Goal: Find specific page/section: Find specific page/section

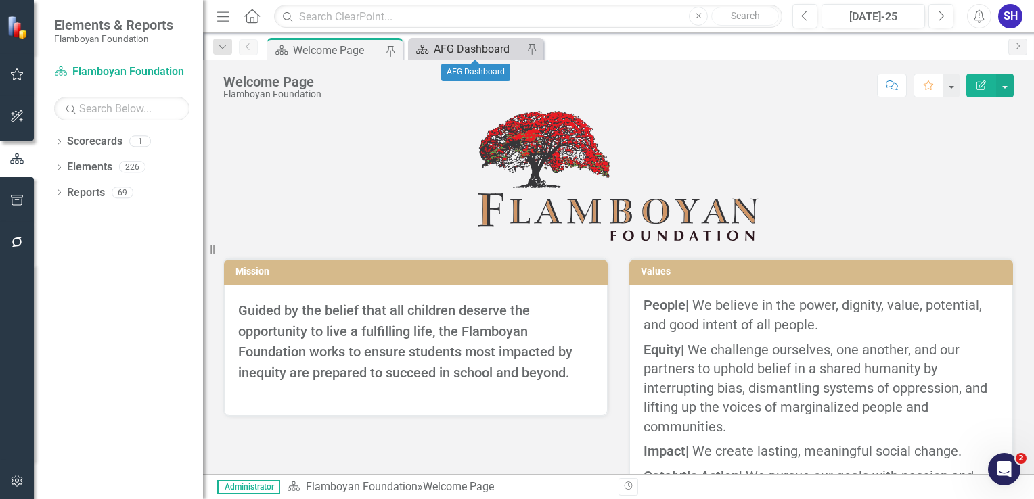
click at [475, 42] on div "AFG Dashboard" at bounding box center [478, 49] width 89 height 17
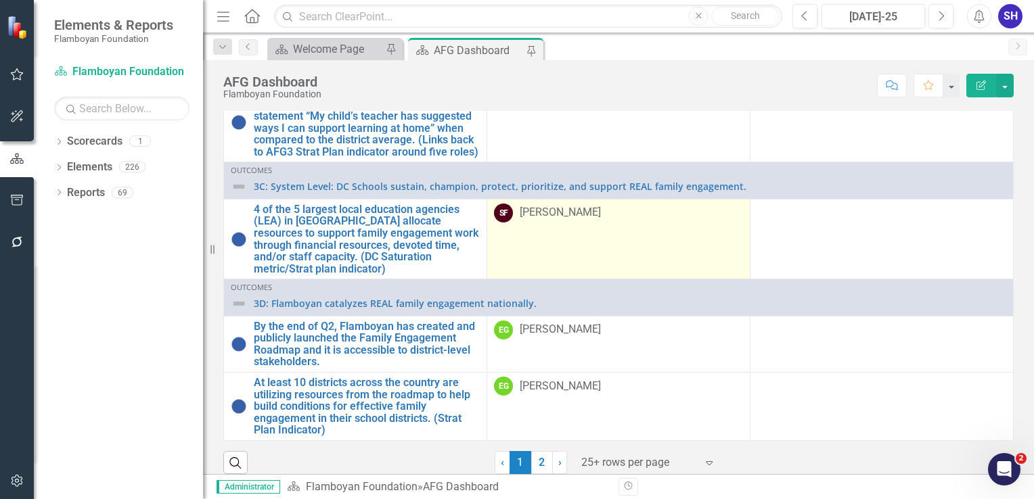
scroll to position [783, 0]
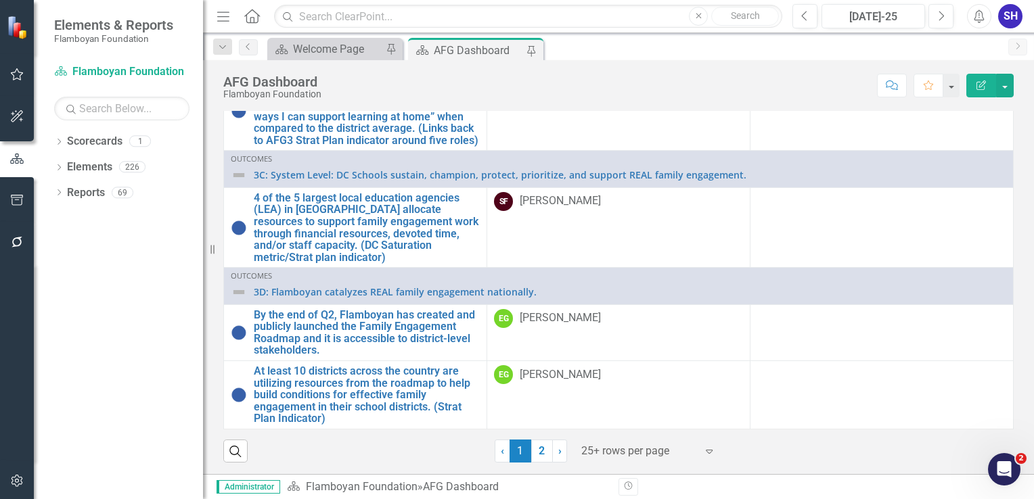
click at [669, 451] on div at bounding box center [638, 452] width 115 height 18
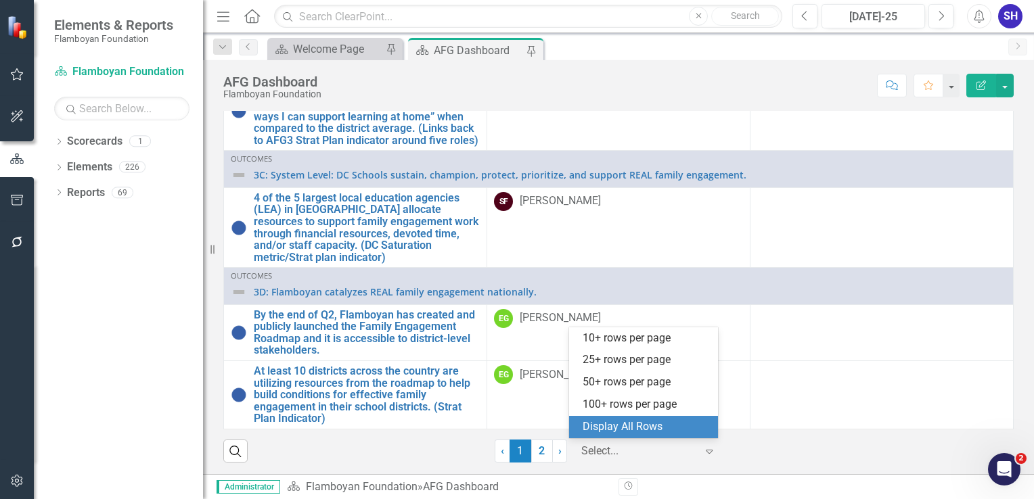
click at [628, 422] on div "Display All Rows" at bounding box center [646, 428] width 127 height 16
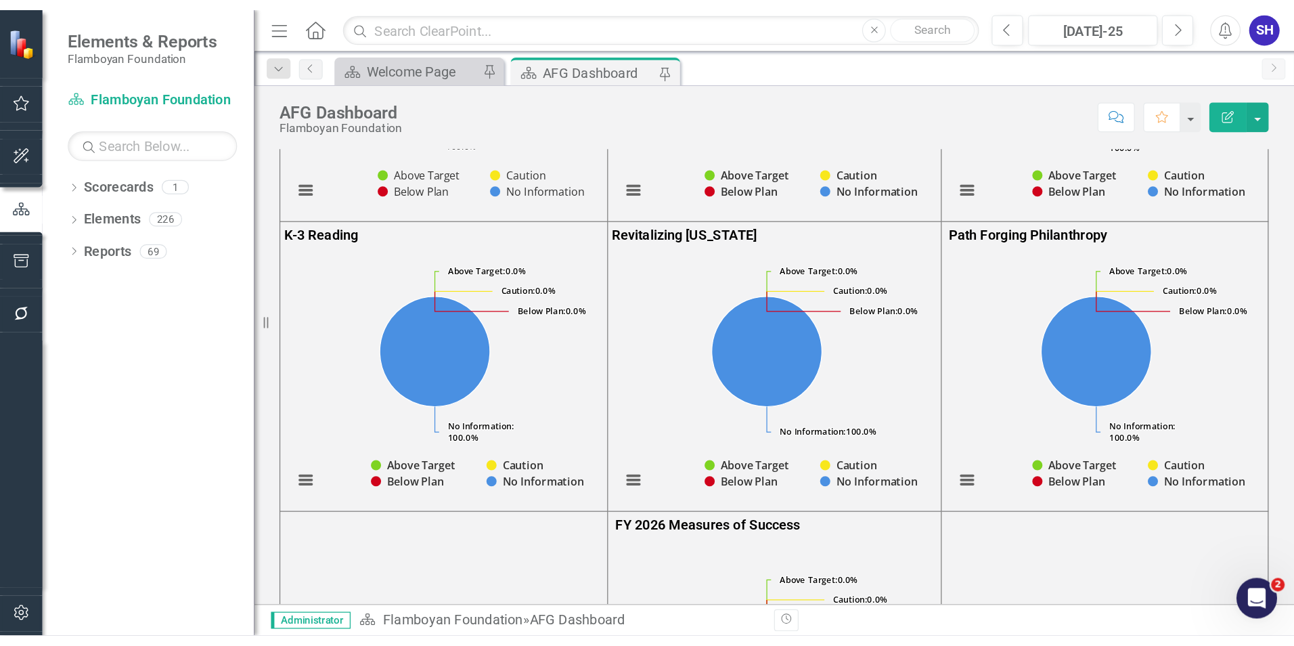
scroll to position [0, 0]
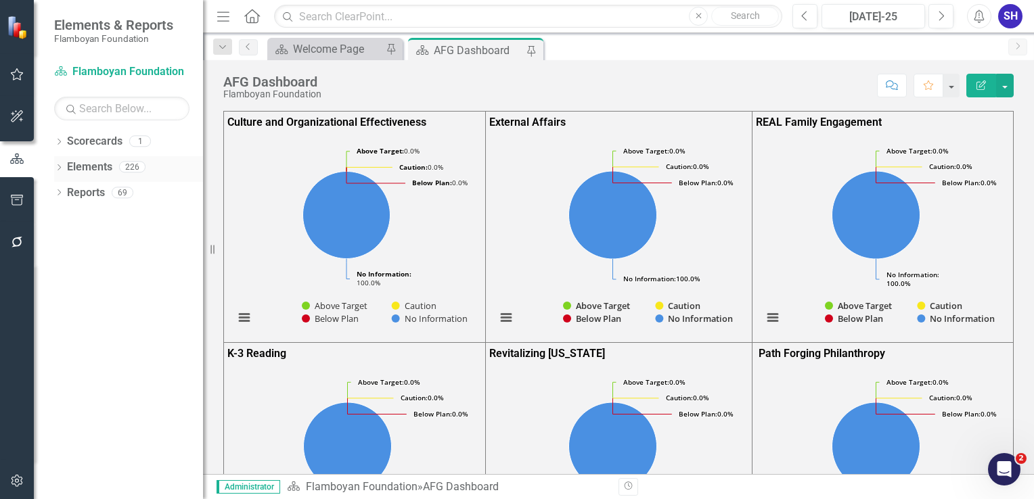
click at [78, 177] on div "Elements" at bounding box center [89, 167] width 45 height 22
click at [76, 170] on link "Elements" at bounding box center [89, 168] width 45 height 16
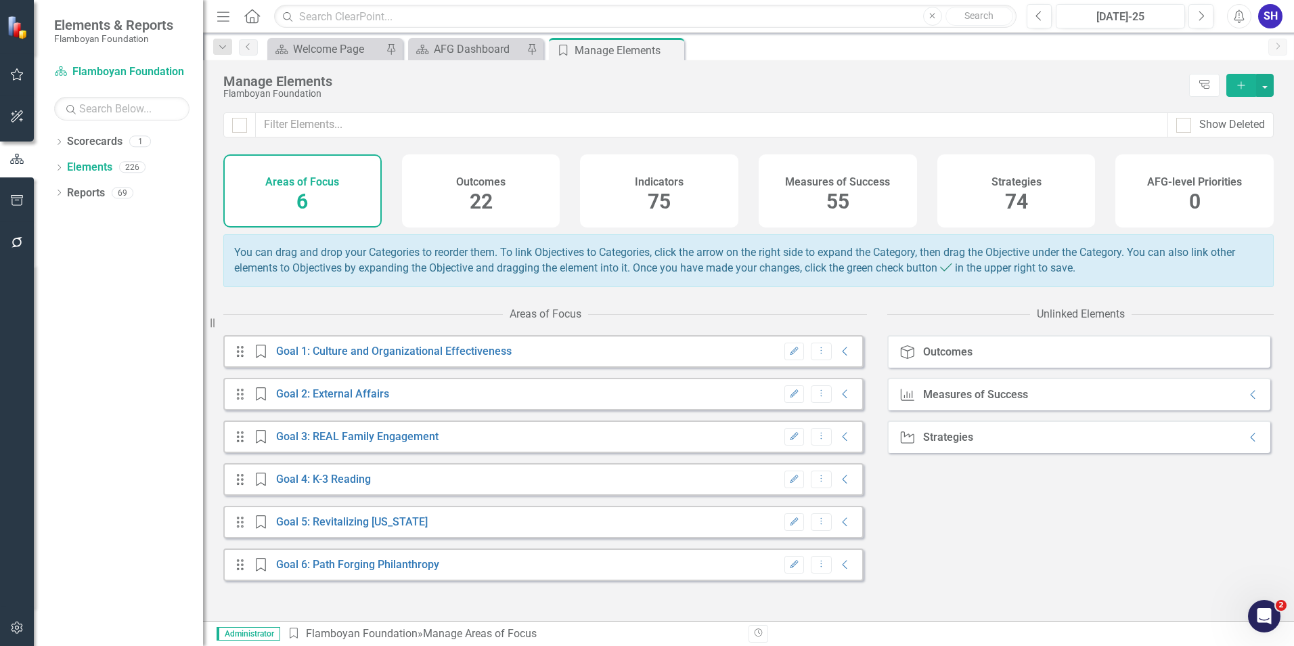
click at [788, 183] on h4 "Measures of Success" at bounding box center [837, 182] width 105 height 12
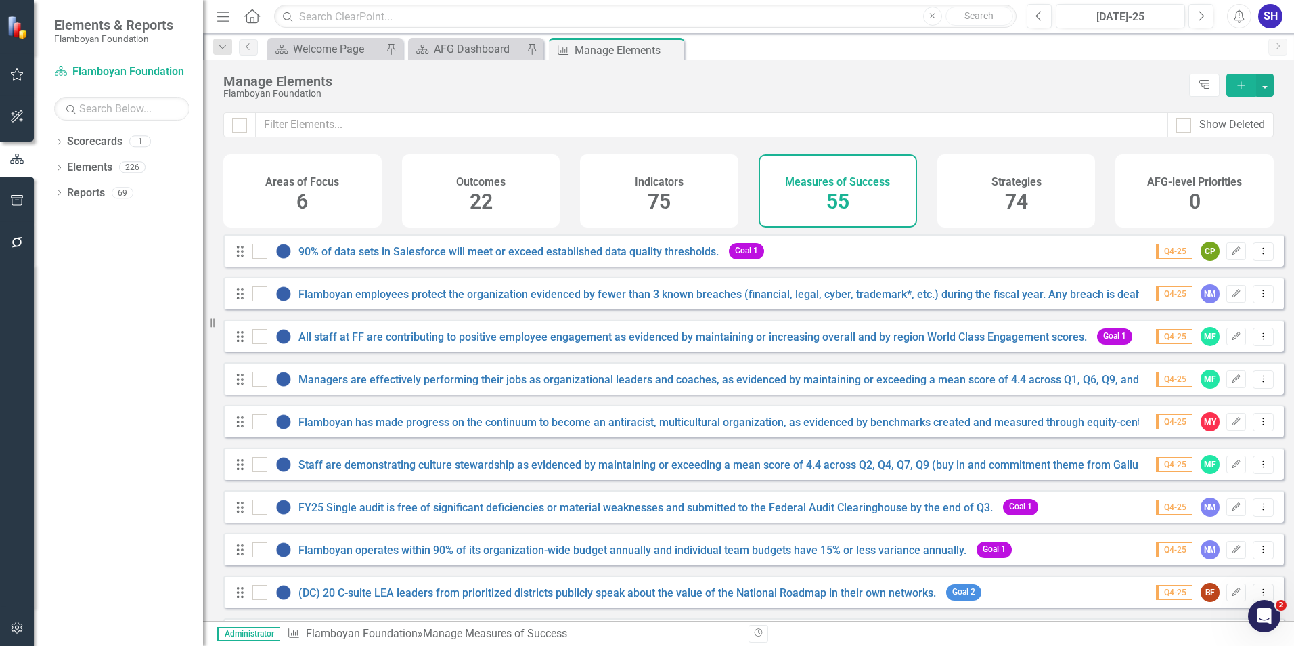
checkbox input "false"
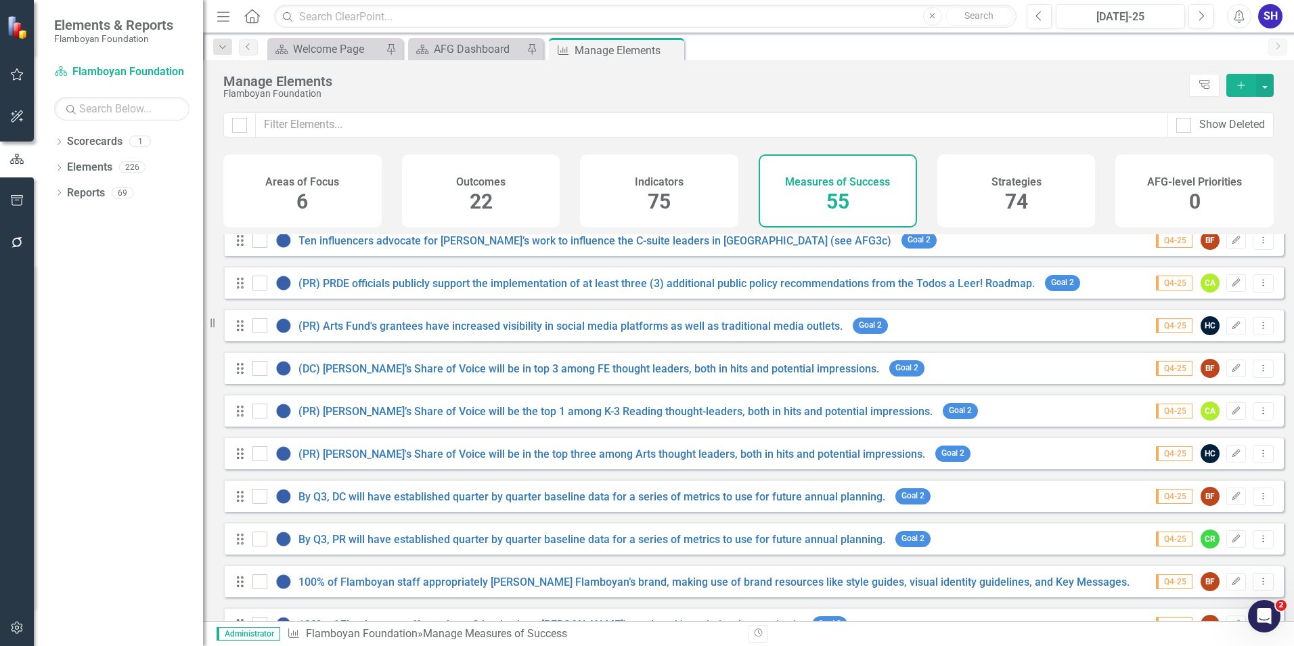
scroll to position [271, 0]
